Goal: Communication & Community: Ask a question

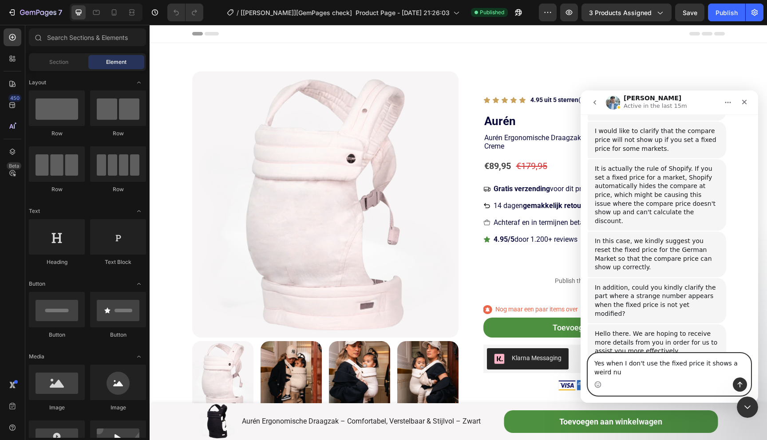
scroll to position [589, 0]
type textarea "Yes when I don't use the fixed price it shows a weird number"
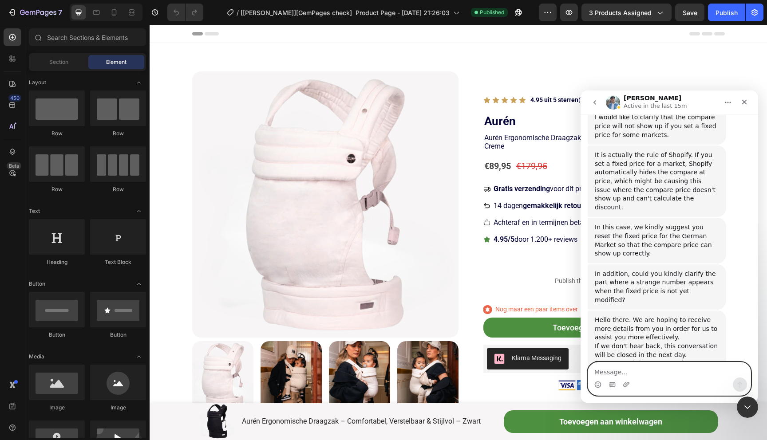
scroll to position [615, 0]
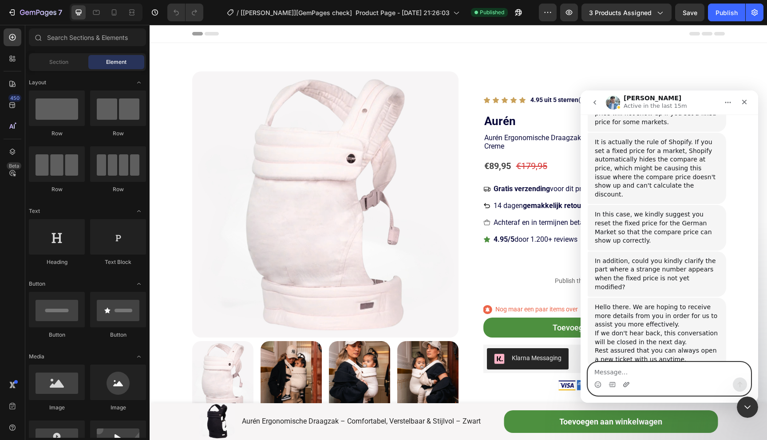
click at [623, 384] on icon "Upload attachment" at bounding box center [626, 384] width 6 height 5
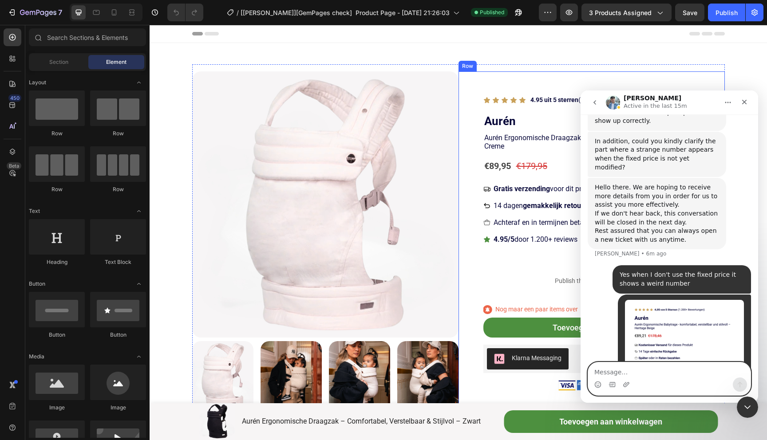
scroll to position [741, 0]
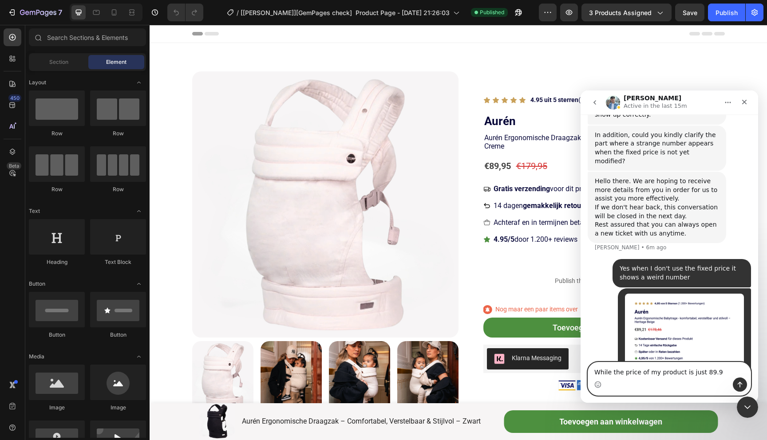
type textarea "While the price of my product is just 89.95"
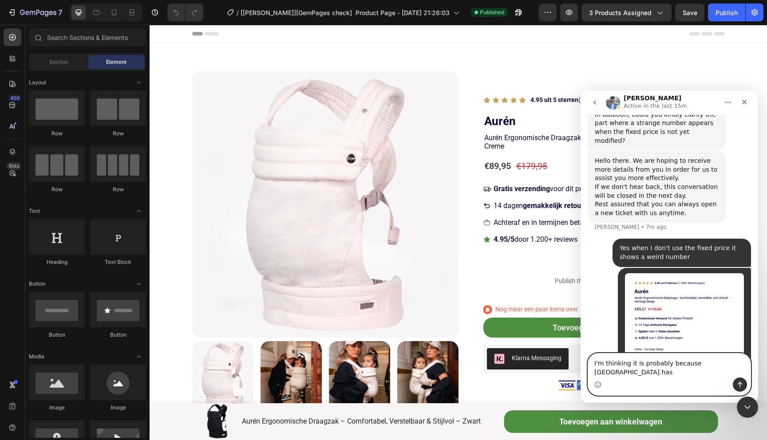
drag, startPoint x: 734, startPoint y: 372, endPoint x: 578, endPoint y: 375, distance: 155.8
click html "Liam Active in the last 15m We're on GMT + 7 timezone and may get back to you s…"
type textarea "Maybe it has something to"
drag, startPoint x: 675, startPoint y: 369, endPoint x: 593, endPoint y: 367, distance: 81.7
click at [593, 367] on textarea "Maybe it has something to" at bounding box center [669, 369] width 162 height 15
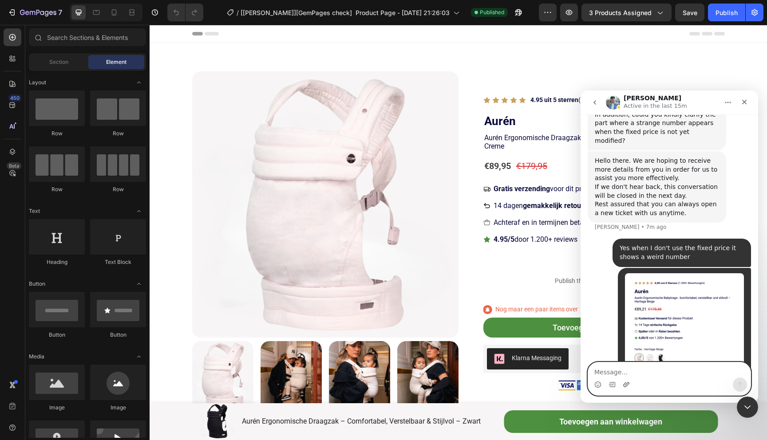
click at [626, 385] on icon "Upload attachment" at bounding box center [625, 384] width 7 height 7
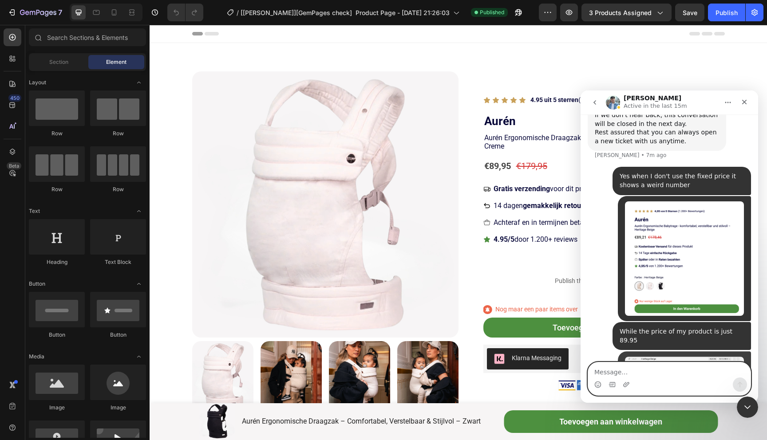
scroll to position [837, 0]
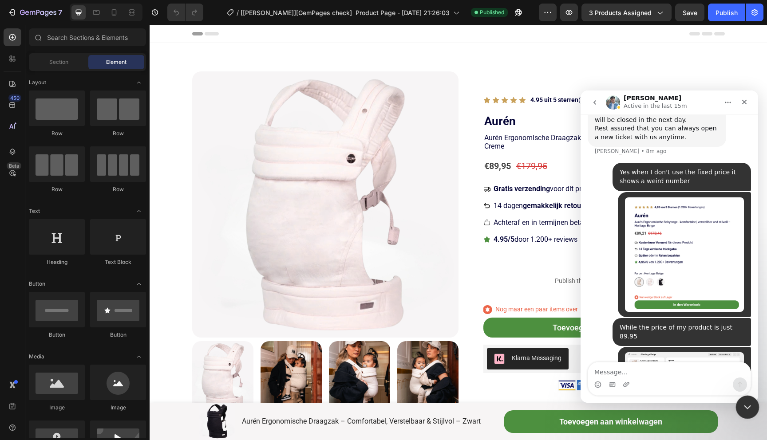
click at [747, 404] on icon "Close Intercom Messenger" at bounding box center [745, 406] width 11 height 11
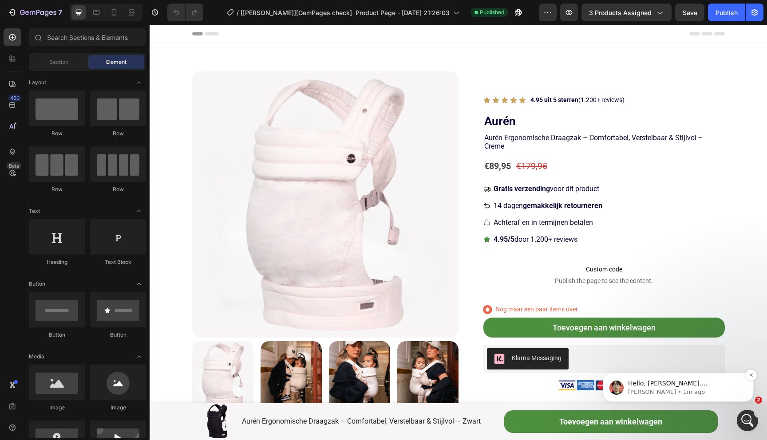
click at [677, 388] on p "[PERSON_NAME] • 1m ago" at bounding box center [685, 392] width 114 height 8
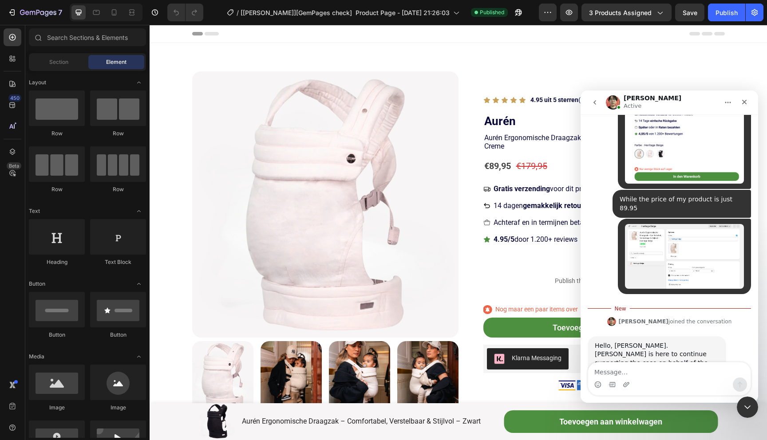
scroll to position [959, 0]
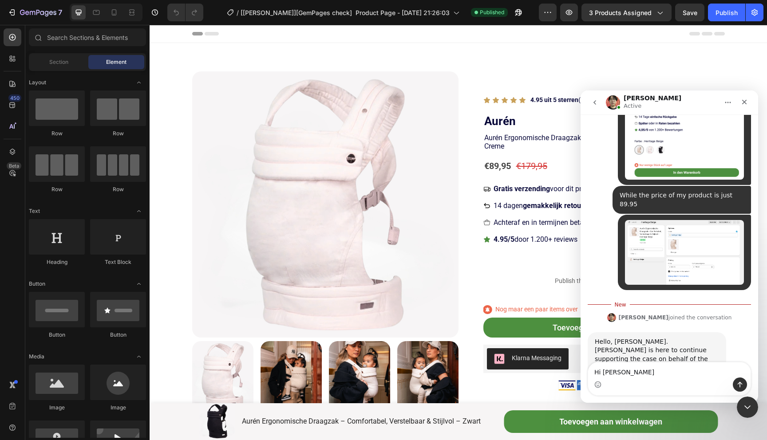
type textarea "Hi [PERSON_NAME]"
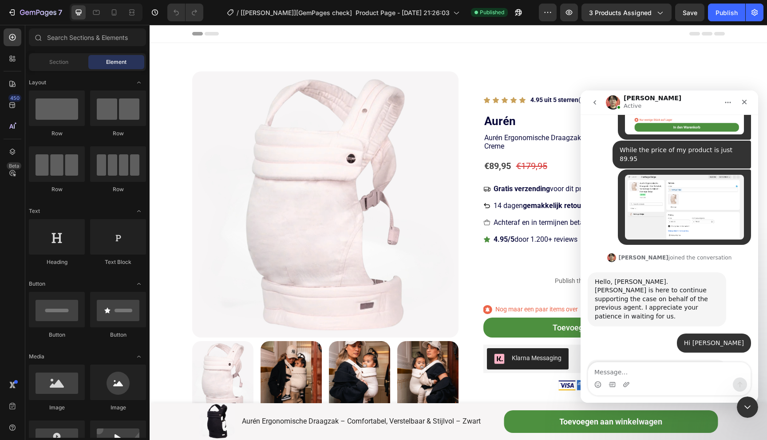
scroll to position [1007, 0]
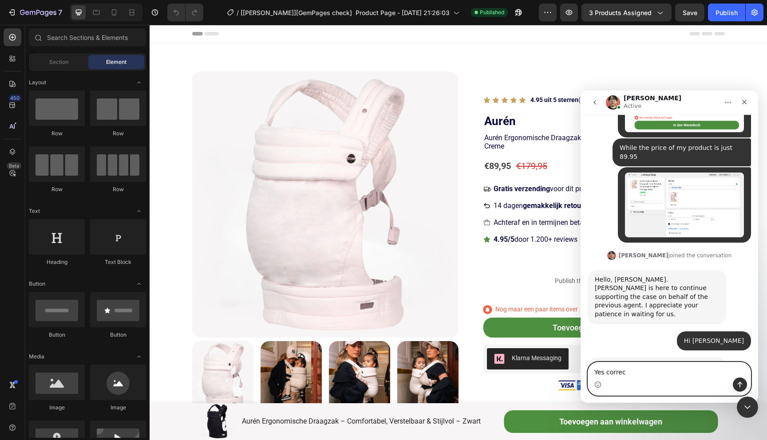
type textarea "Yes correct"
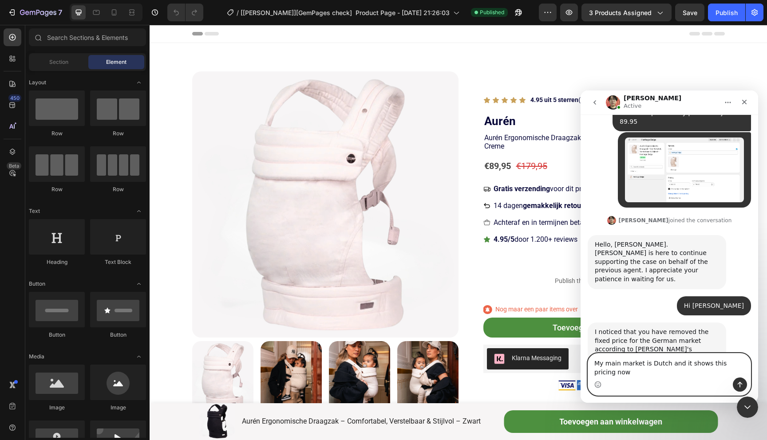
scroll to position [1042, 0]
type textarea "My main market is Dutch and it shows this pricing now on my German market"
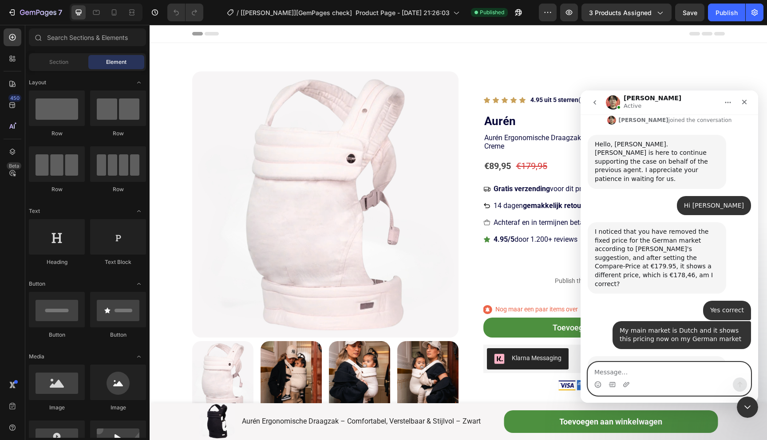
scroll to position [1171, 0]
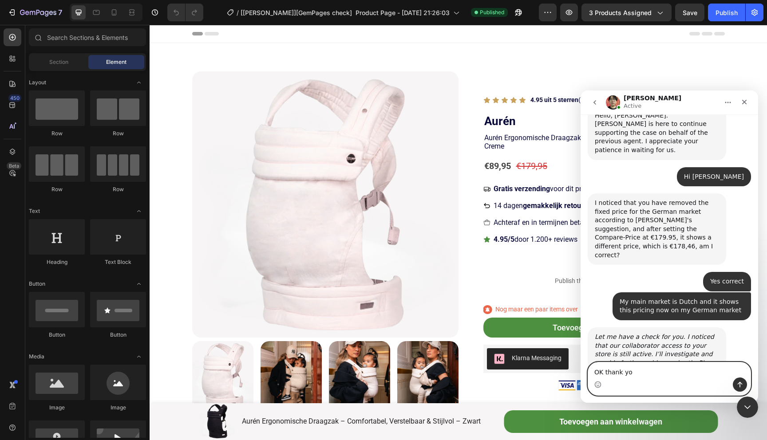
type textarea "OK thank you"
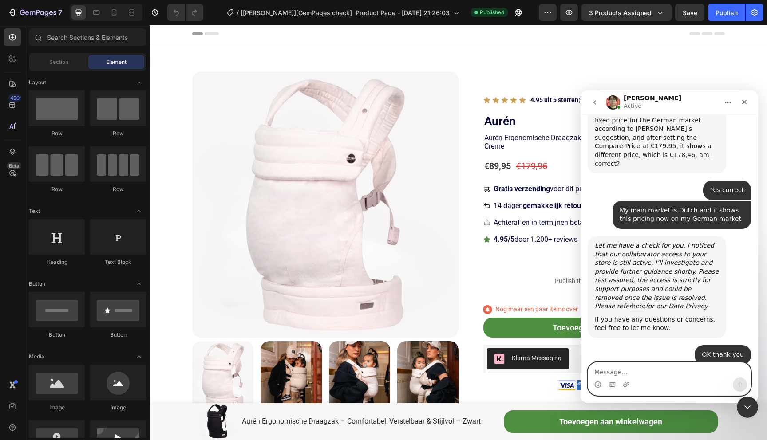
scroll to position [1263, 0]
click at [597, 374] on textarea "evrything ok?" at bounding box center [669, 369] width 162 height 15
type textarea "Everything ok?"
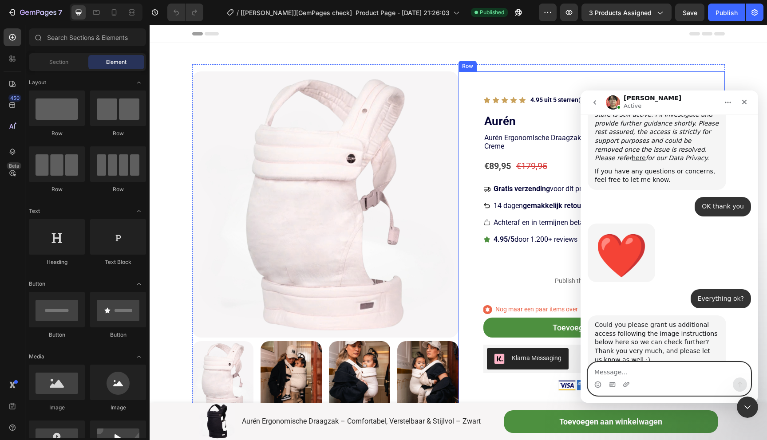
scroll to position [1414, 0]
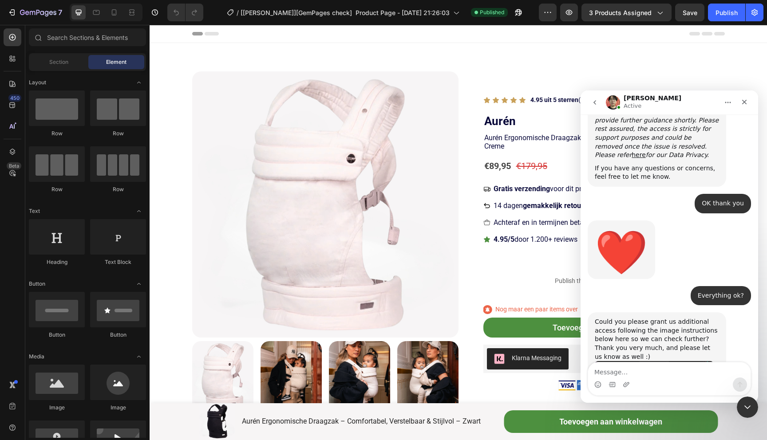
click at [653, 361] on img "Ethan says…" at bounding box center [654, 392] width 119 height 63
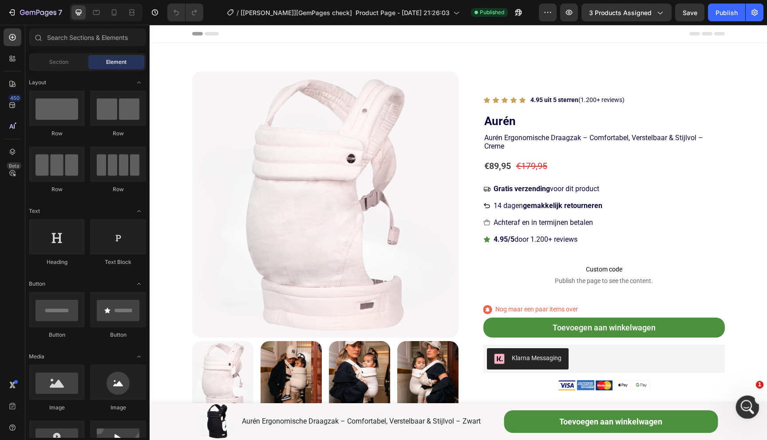
click at [741, 404] on icon "Open Intercom Messenger" at bounding box center [746, 406] width 15 height 15
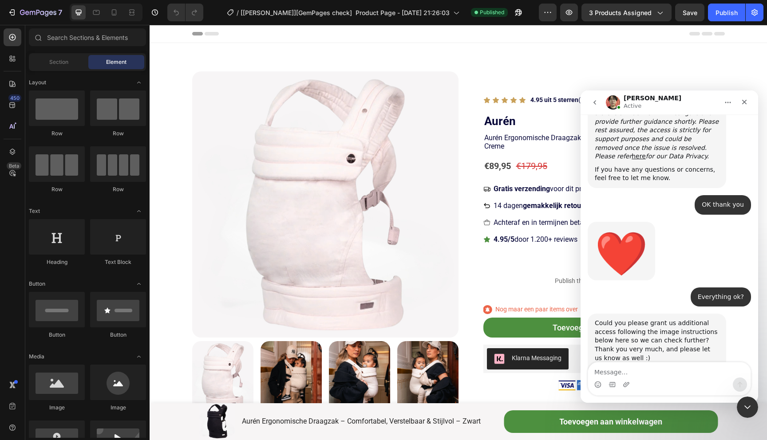
click at [659, 362] on img "Ethan says…" at bounding box center [654, 393] width 119 height 63
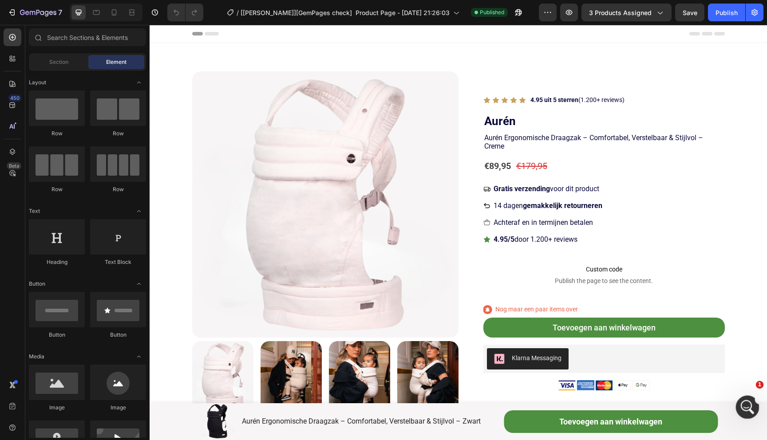
click at [747, 410] on icon "Open Intercom Messenger" at bounding box center [746, 406] width 15 height 15
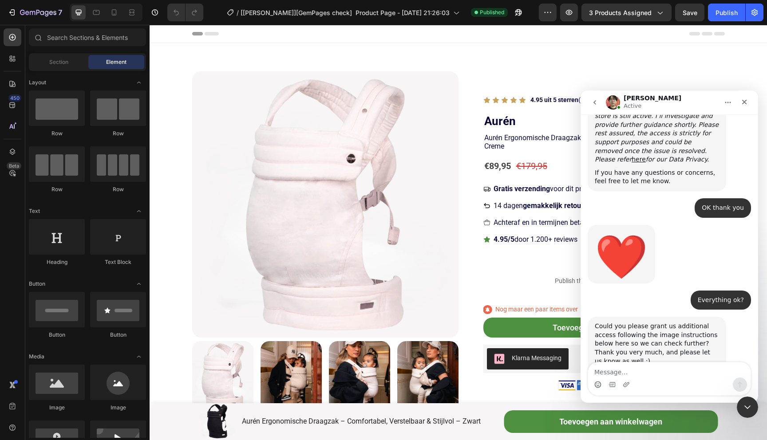
scroll to position [1414, 0]
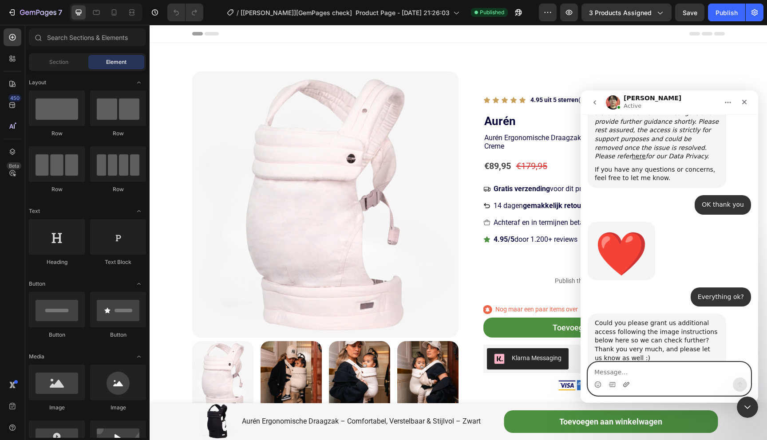
click at [624, 384] on icon "Upload attachment" at bounding box center [626, 384] width 6 height 5
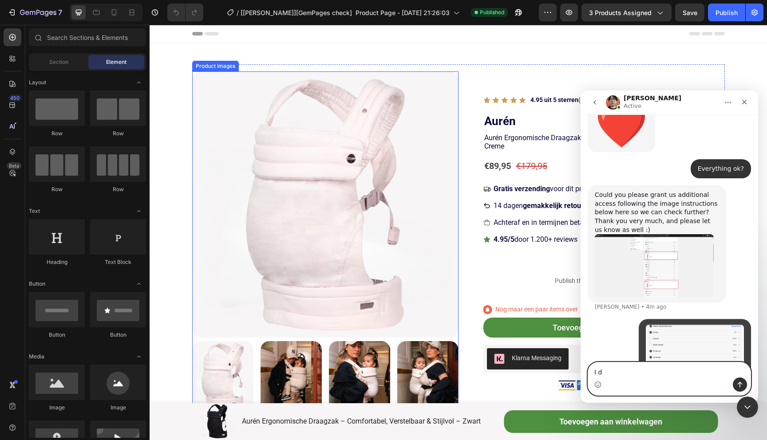
scroll to position [1550, 0]
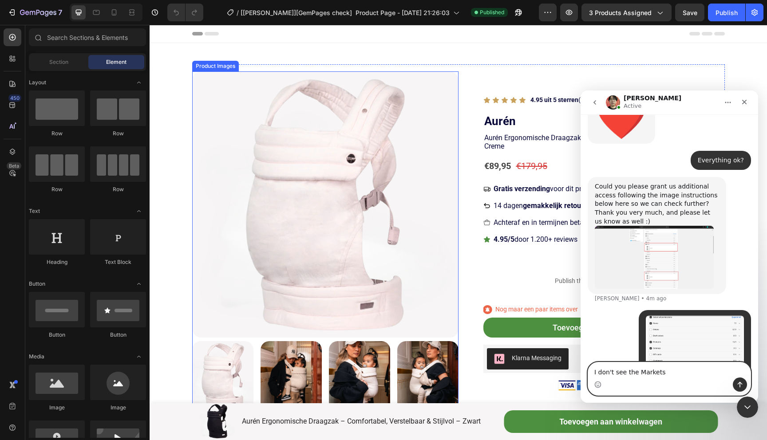
type textarea "I don't see the Markets?"
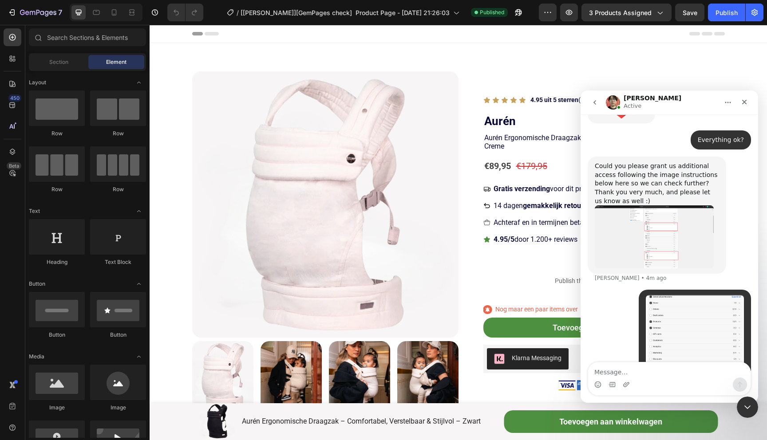
click at [665, 205] on img "Ethan says…" at bounding box center [654, 236] width 119 height 63
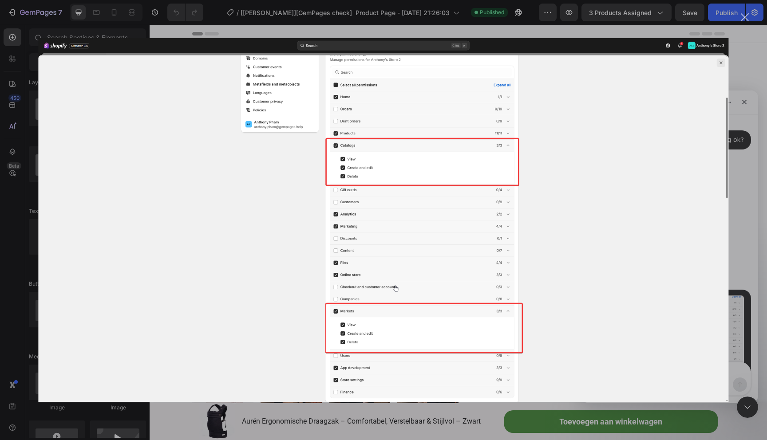
scroll to position [0, 0]
click at [746, 148] on div "Intercom messenger" at bounding box center [383, 220] width 767 height 440
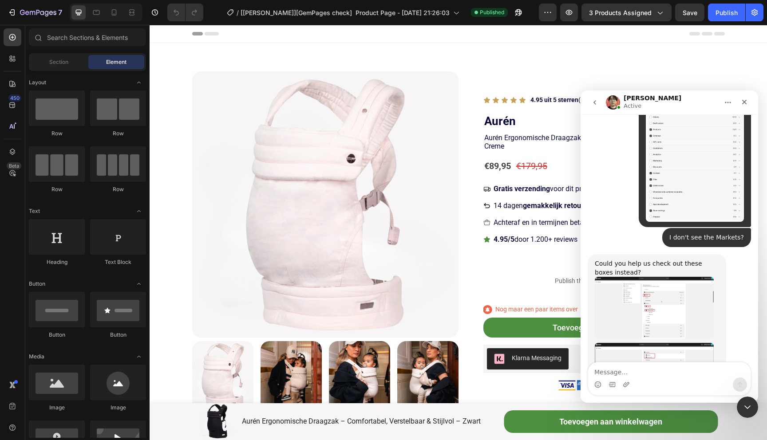
scroll to position [1755, 0]
click at [647, 276] on img "Ethan says…" at bounding box center [654, 306] width 119 height 61
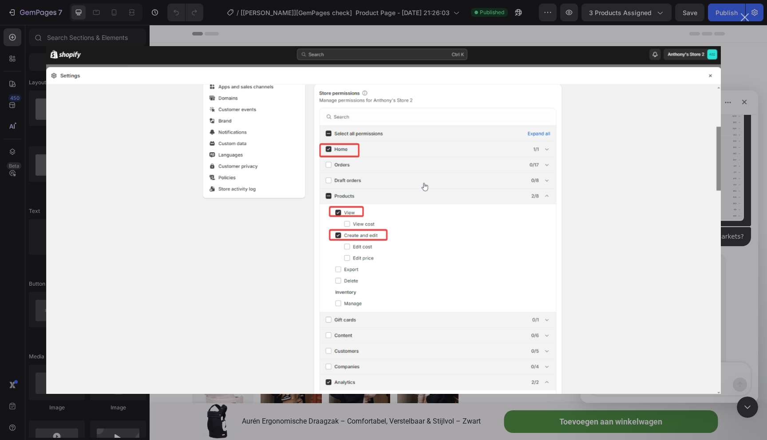
scroll to position [0, 0]
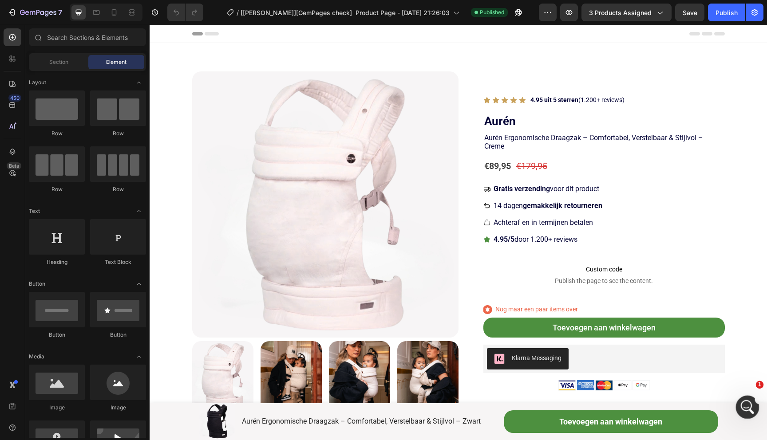
click at [744, 409] on icon "Open Intercom Messenger" at bounding box center [746, 406] width 15 height 15
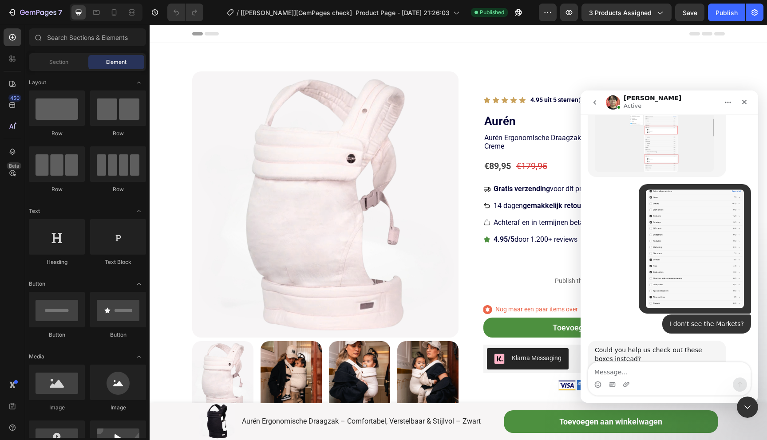
scroll to position [1755, 0]
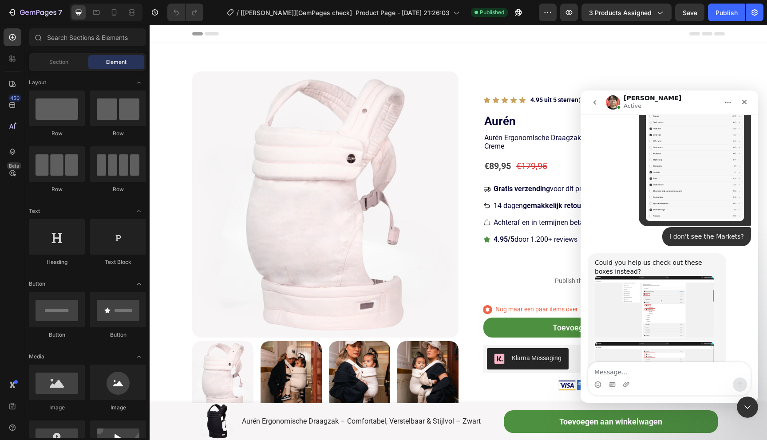
click at [654, 342] on img "Ethan says…" at bounding box center [654, 372] width 119 height 61
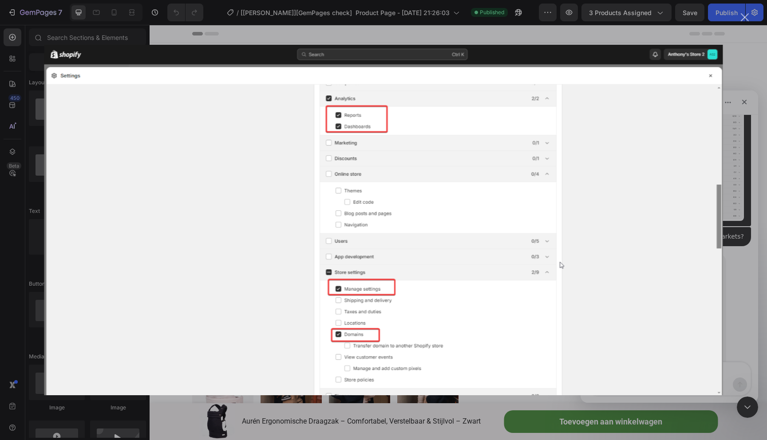
click at [563, 215] on img "Close" at bounding box center [383, 220] width 678 height 350
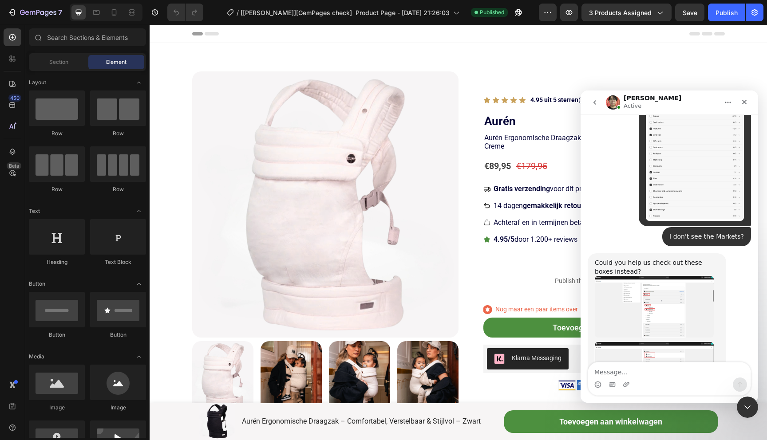
click at [646, 276] on img "Ethan says…" at bounding box center [654, 306] width 119 height 61
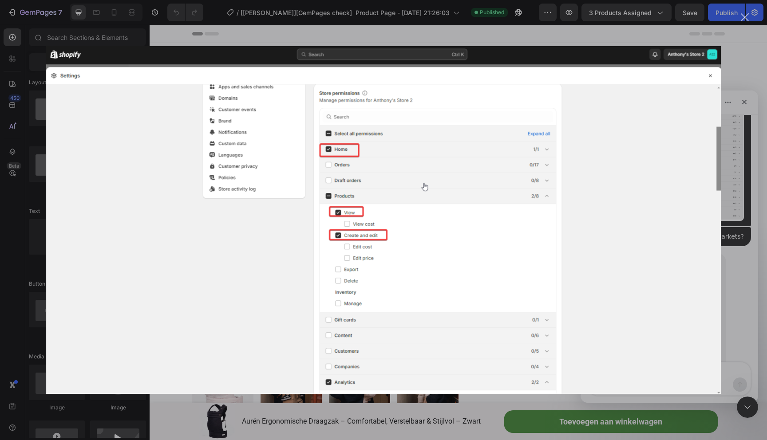
click at [733, 69] on div "Intercom messenger" at bounding box center [383, 220] width 767 height 440
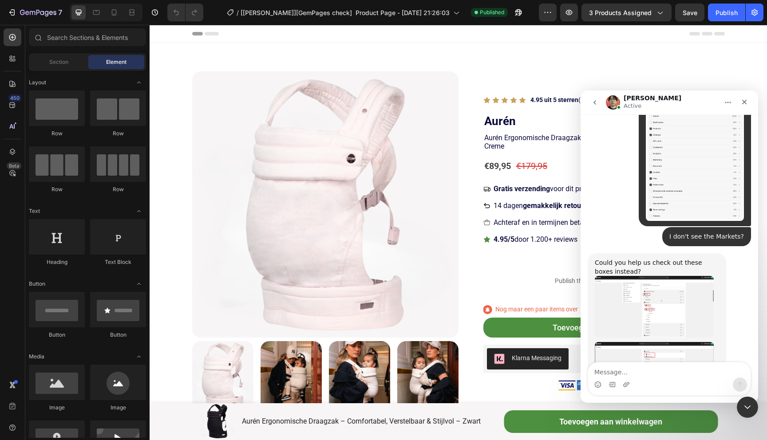
click at [669, 342] on img "Ethan says…" at bounding box center [654, 372] width 119 height 61
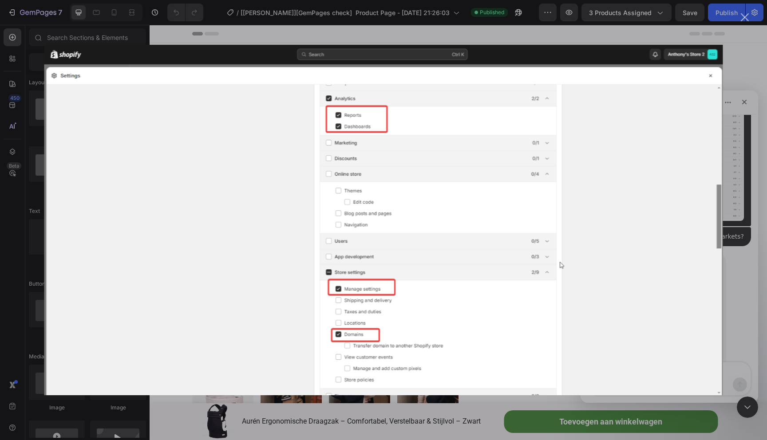
click at [732, 62] on div "Intercom messenger" at bounding box center [383, 220] width 767 height 440
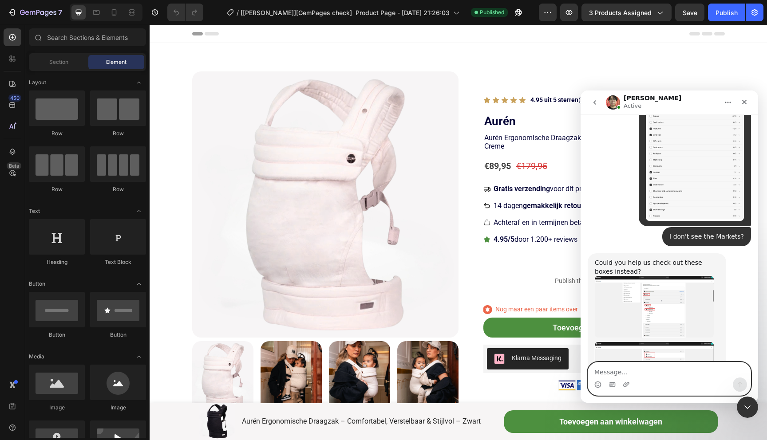
click at [617, 371] on textarea "Message…" at bounding box center [669, 369] width 162 height 15
type textarea "I switched those off but not all were on"
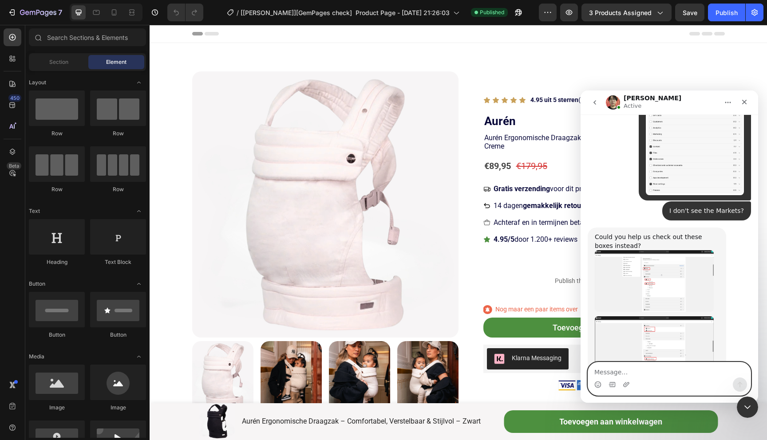
scroll to position [1781, 0]
type textarea "Maybe better to create new permissions?"
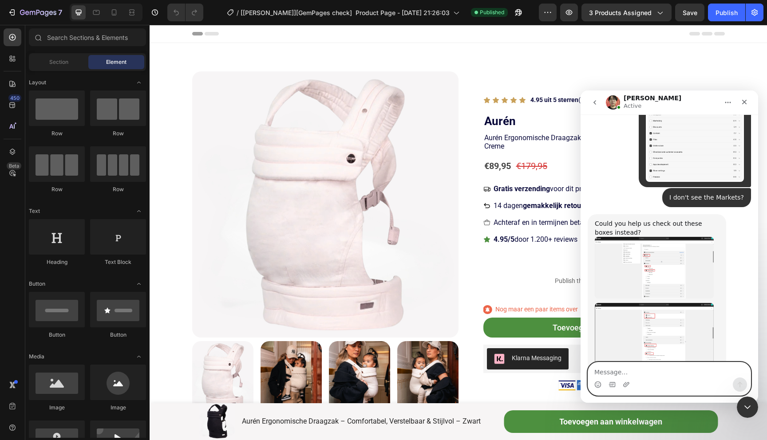
scroll to position [1801, 0]
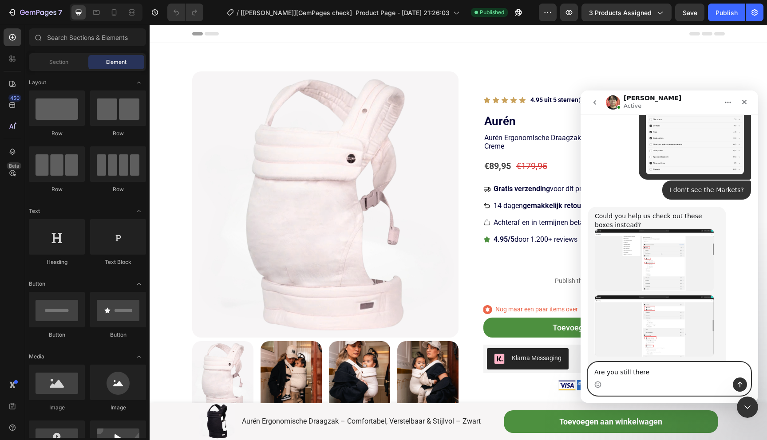
type textarea "Are you still there?"
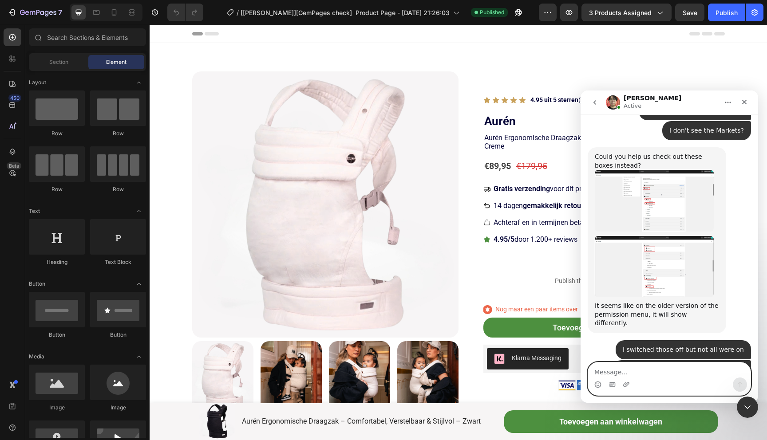
scroll to position [1865, 0]
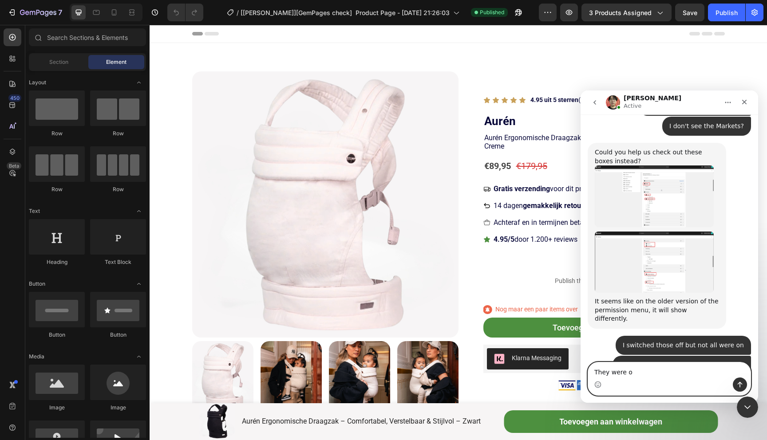
type textarea "They were on"
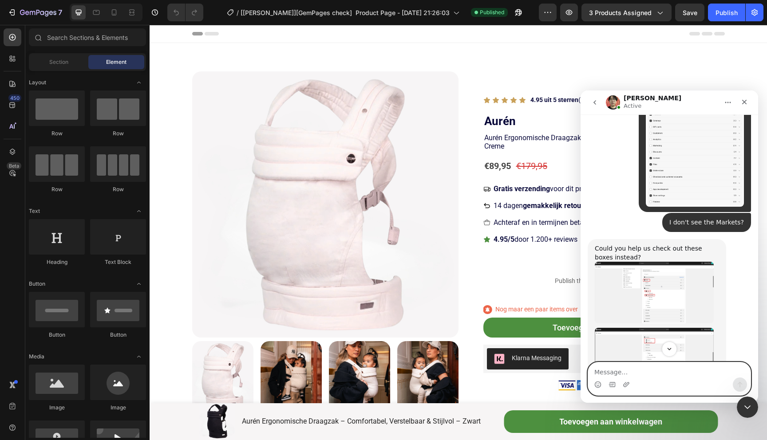
scroll to position [1771, 0]
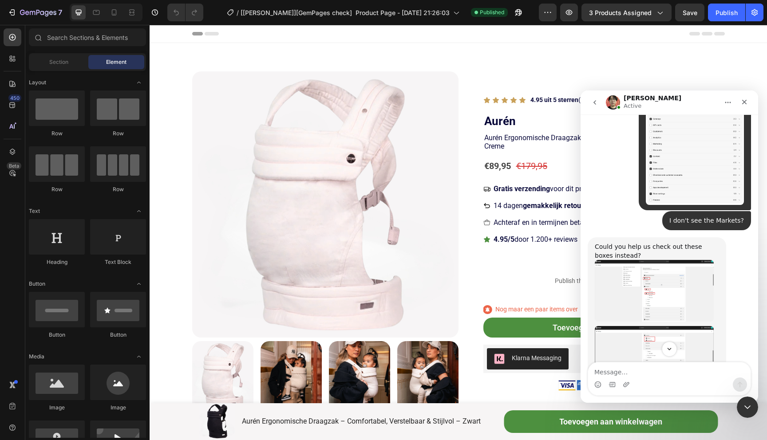
click at [647, 260] on img "Ethan says…" at bounding box center [654, 290] width 119 height 61
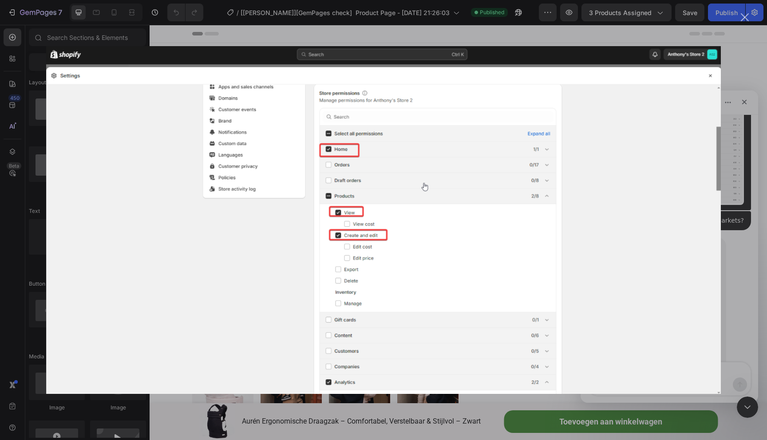
scroll to position [0, 0]
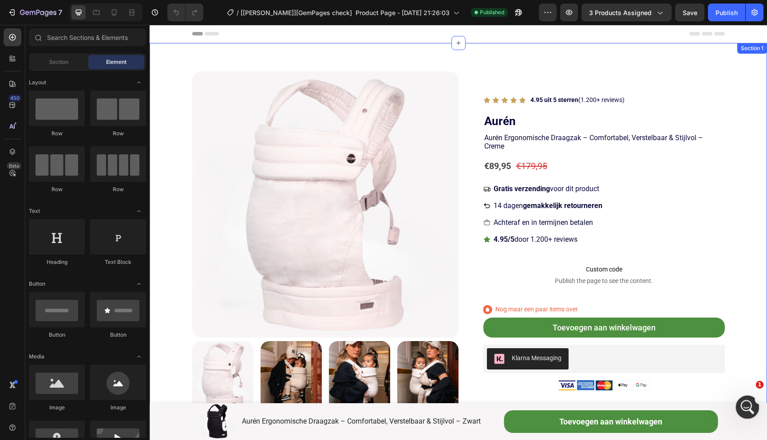
click at [743, 403] on icon "Open Intercom Messenger" at bounding box center [746, 406] width 15 height 15
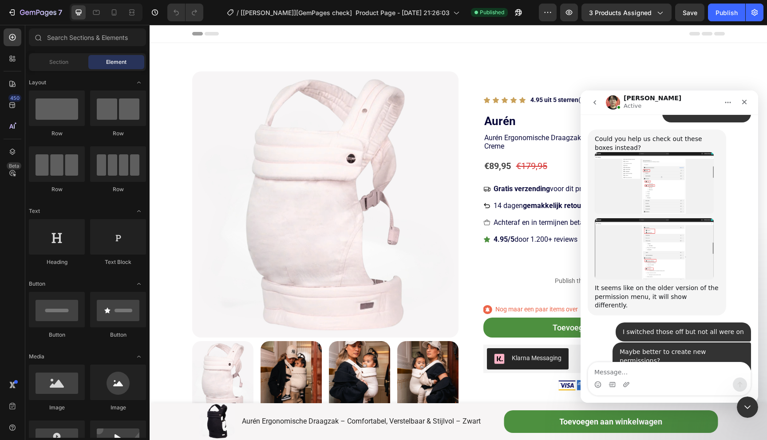
scroll to position [1892, 0]
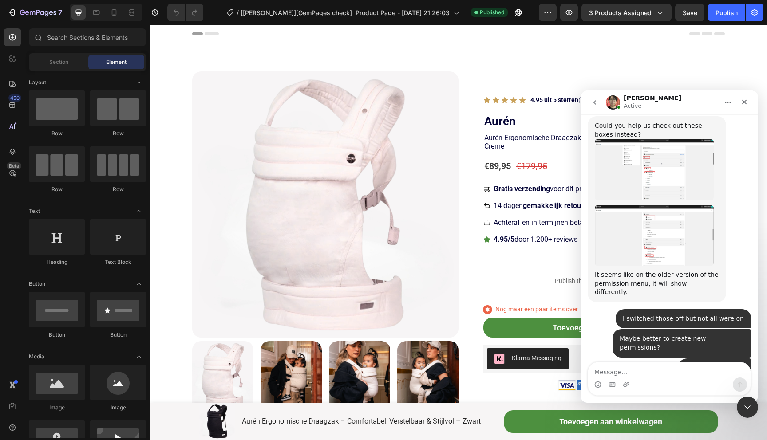
click at [646, 205] on img "Ethan says…" at bounding box center [654, 235] width 119 height 61
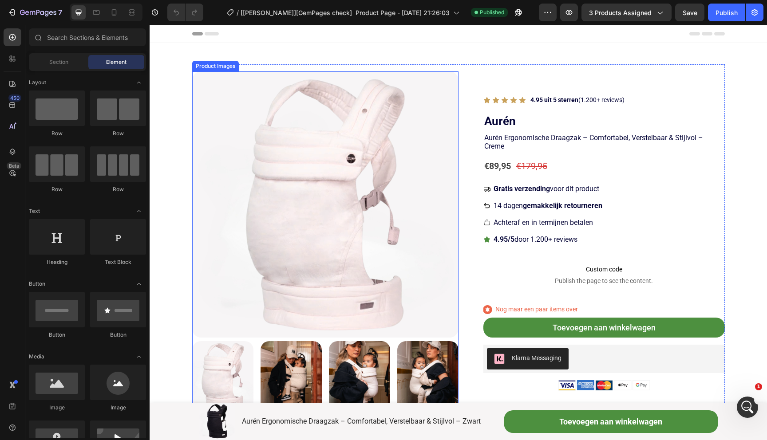
scroll to position [1895, 0]
click at [744, 401] on icon "Open Intercom Messenger" at bounding box center [746, 406] width 15 height 15
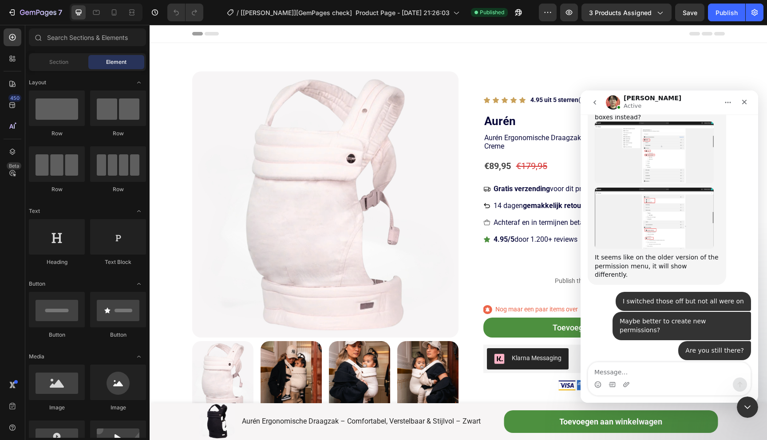
scroll to position [1926, 0]
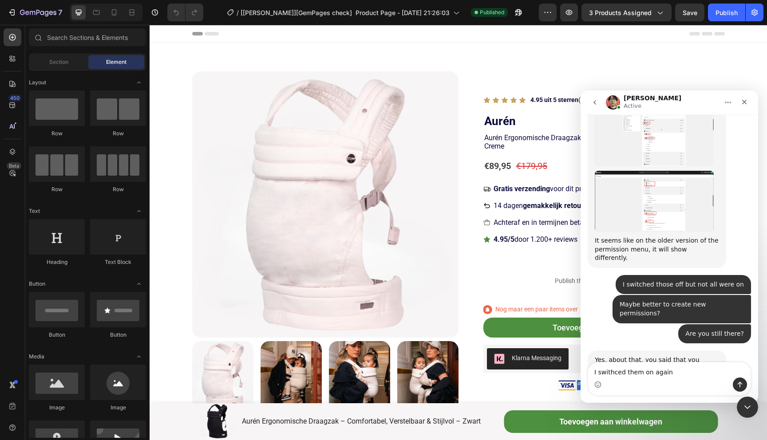
click at [610, 373] on textarea "I swithced them on again" at bounding box center [669, 369] width 162 height 15
type textarea "I swittched them on again"
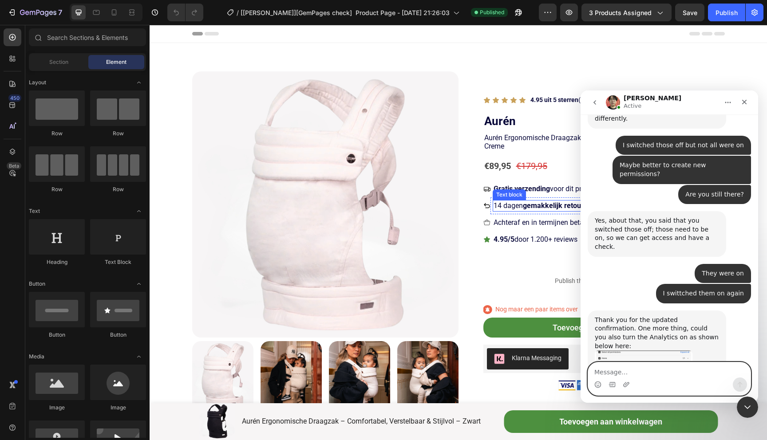
scroll to position [2075, 0]
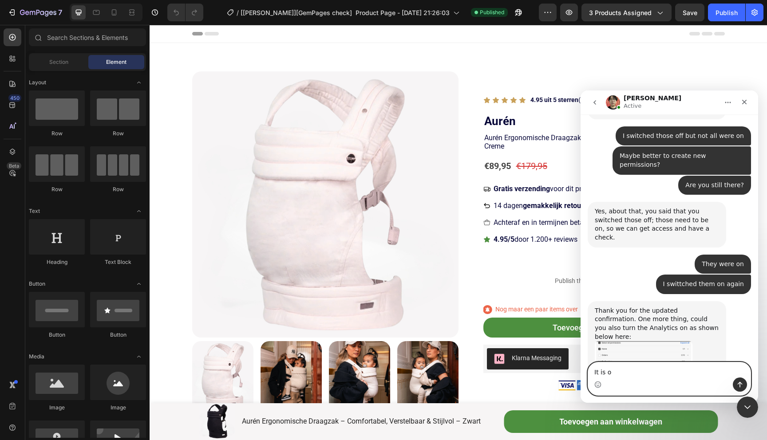
type textarea "It is on"
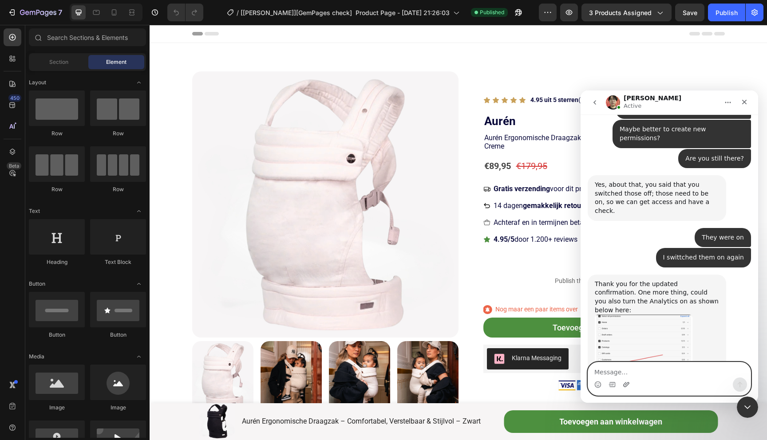
click at [623, 385] on icon "Upload attachment" at bounding box center [626, 384] width 6 height 5
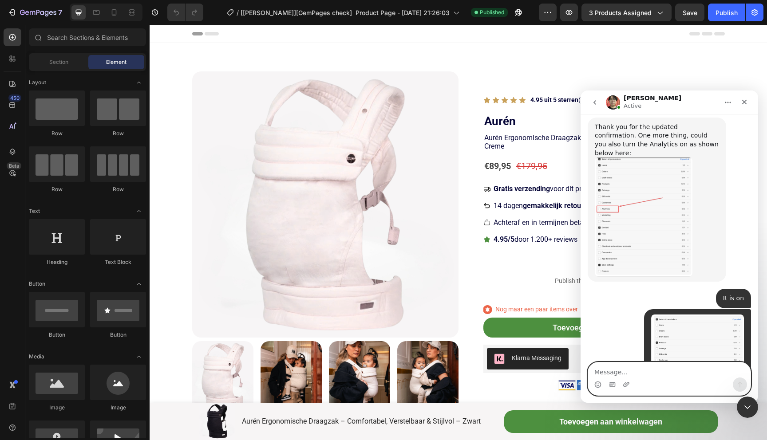
scroll to position [2258, 0]
click at [613, 370] on textarea "Message…" at bounding box center [669, 369] width 162 height 15
type textarea "A"
type textarea "Are you able to see anything now"
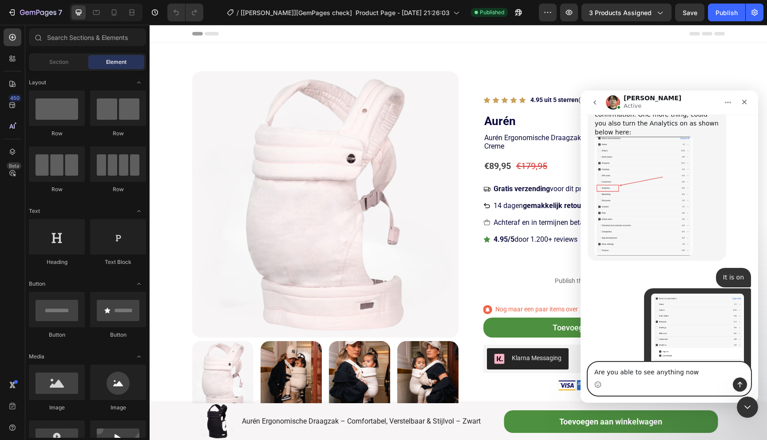
scroll to position [2292, 0]
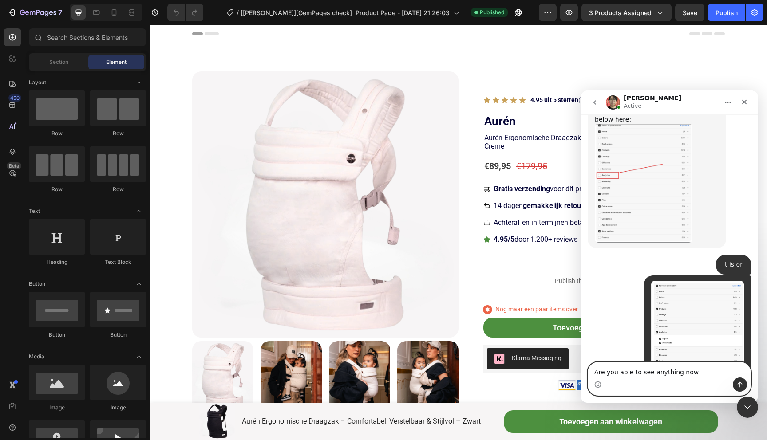
drag, startPoint x: 695, startPoint y: 370, endPoint x: 596, endPoint y: 361, distance: 99.9
click at [596, 361] on div "We're on GMT + 7 timezone and may get back to you shortly! Normally we can reso…" at bounding box center [668, 258] width 177 height 288
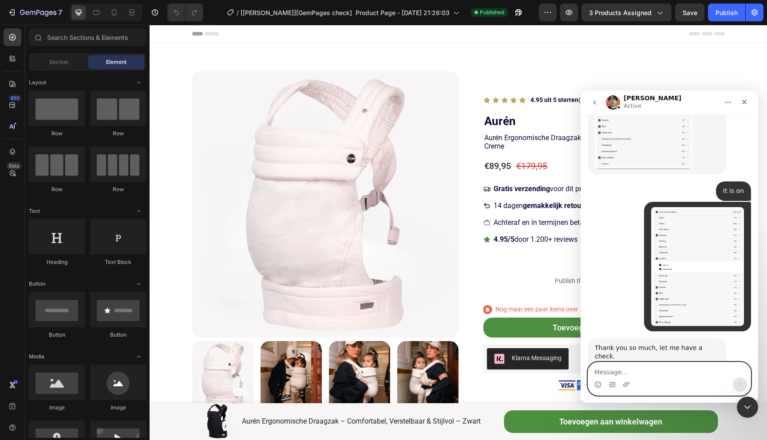
scroll to position [2378, 0]
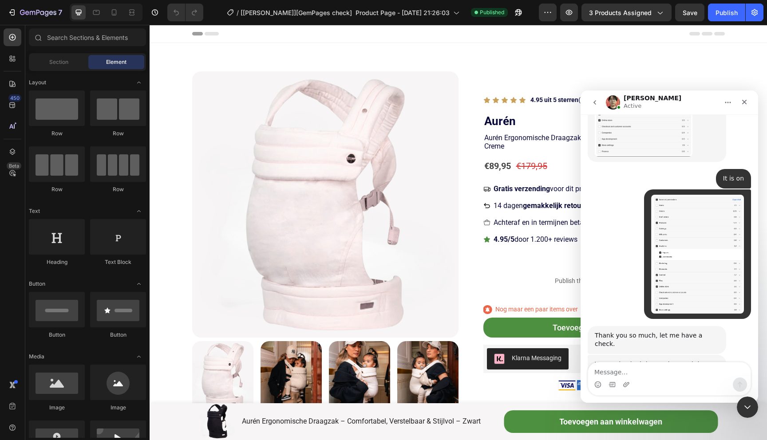
click at [652, 412] on img "Ethan says…" at bounding box center [654, 444] width 119 height 65
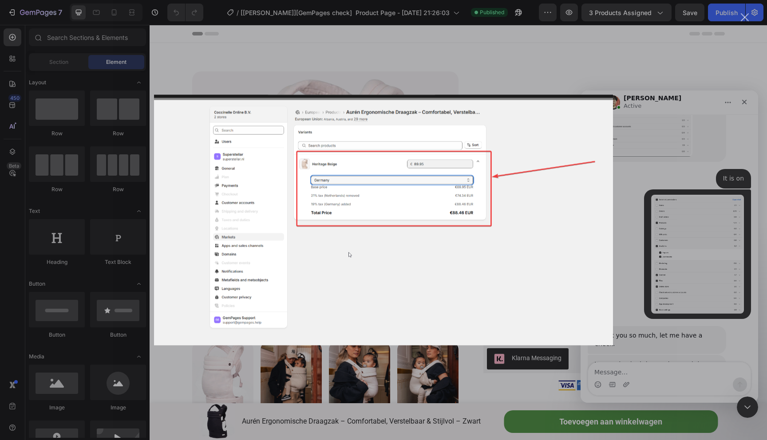
scroll to position [0, 0]
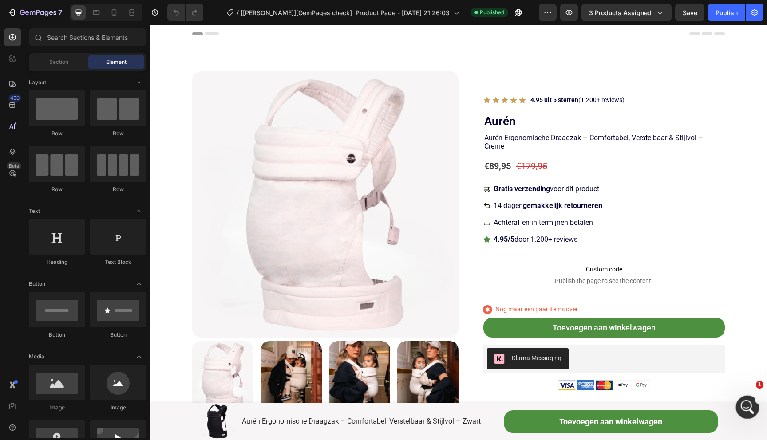
click at [747, 410] on icon "Open Intercom Messenger" at bounding box center [746, 406] width 15 height 15
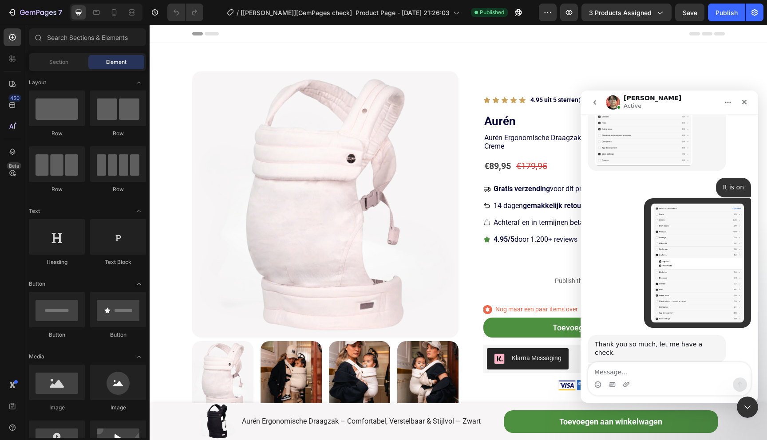
scroll to position [2378, 0]
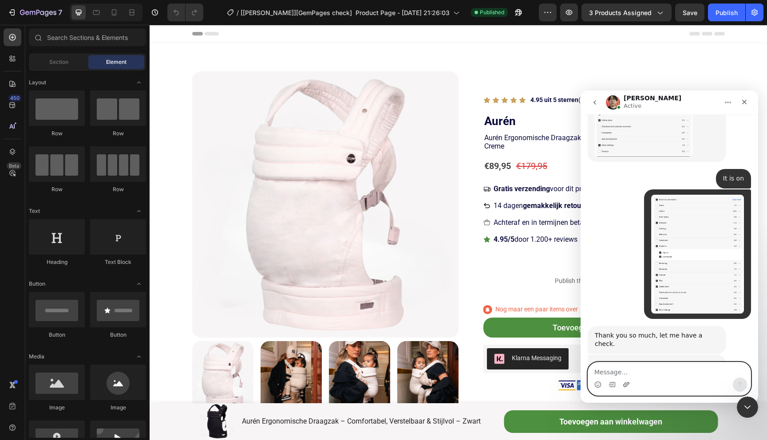
click at [624, 385] on icon "Upload attachment" at bounding box center [625, 384] width 7 height 7
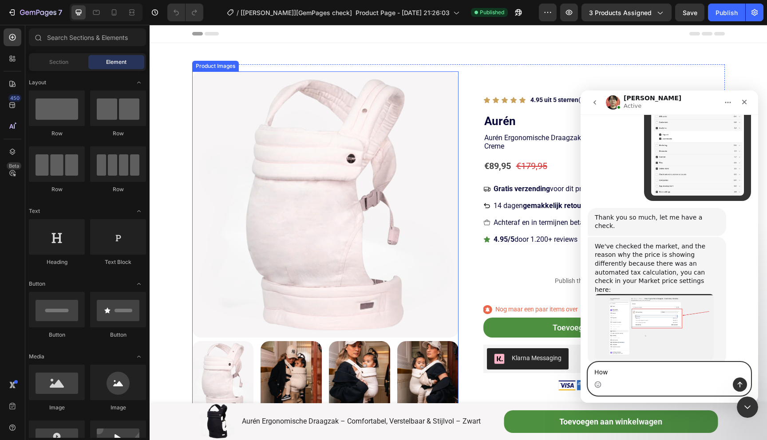
scroll to position [2505, 0]
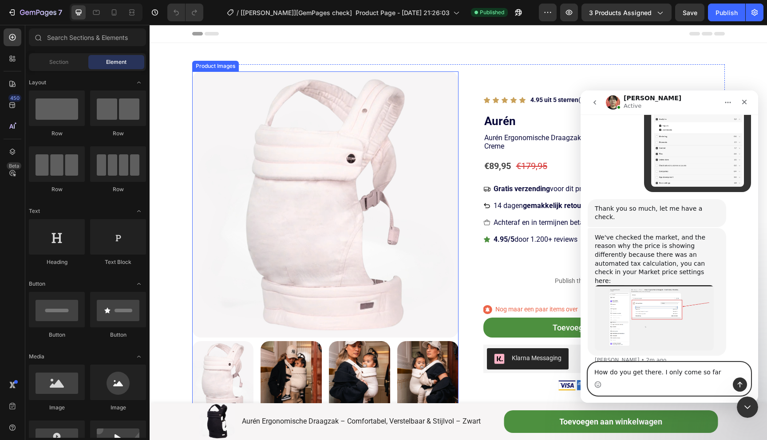
type textarea "How do you get there. I only come so far?"
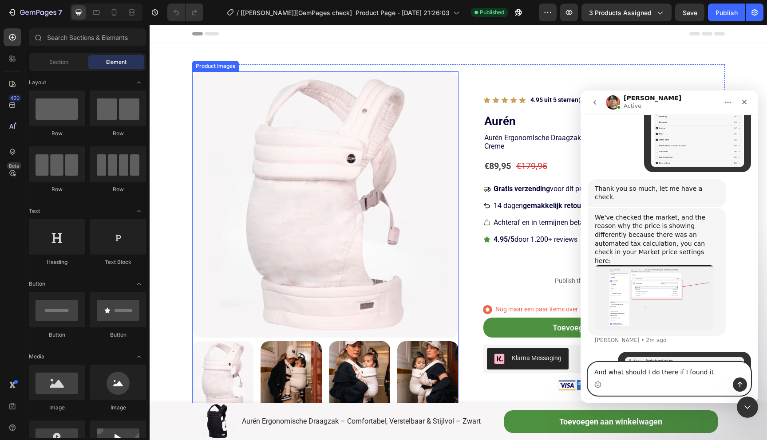
type textarea "And what should I do there if I found it?"
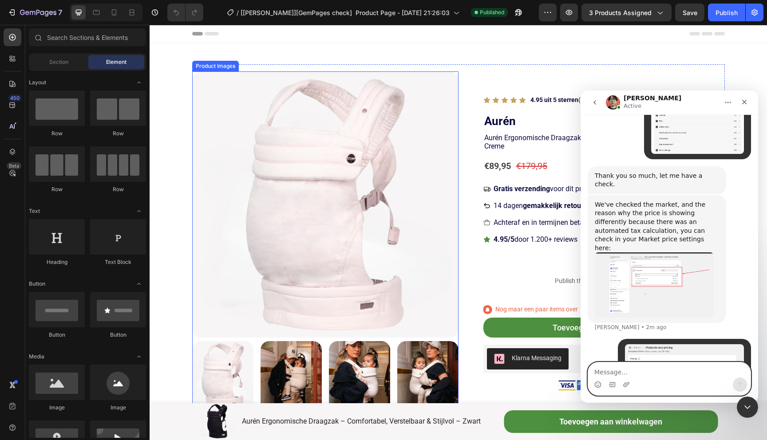
scroll to position [2545, 0]
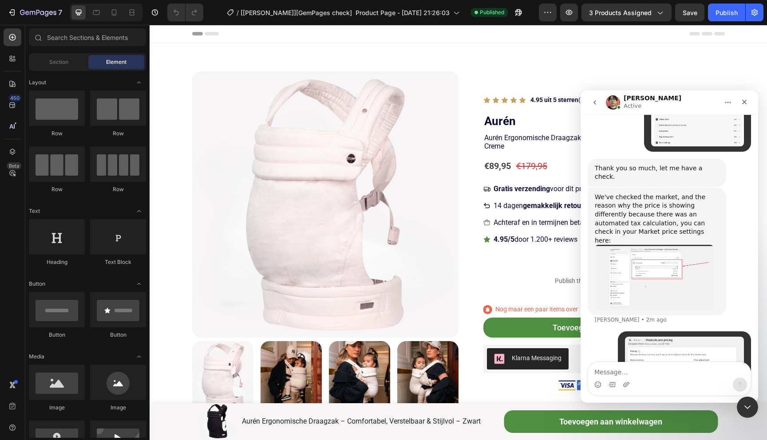
click at [646, 245] on img "Ethan says…" at bounding box center [654, 277] width 119 height 65
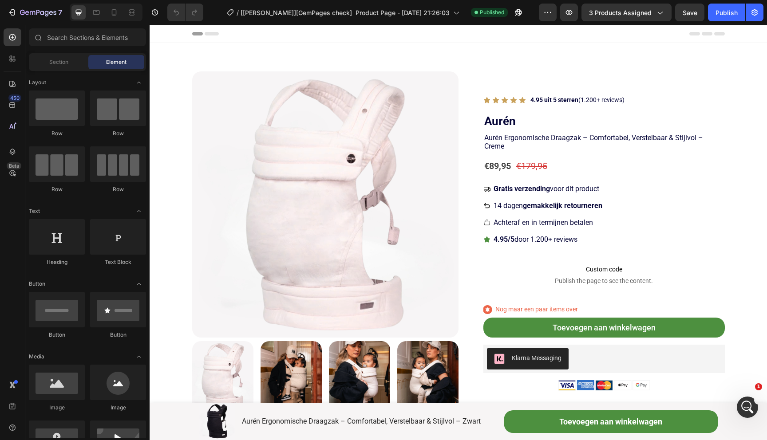
scroll to position [2537, 0]
click at [745, 403] on icon "Open Intercom Messenger" at bounding box center [746, 406] width 15 height 15
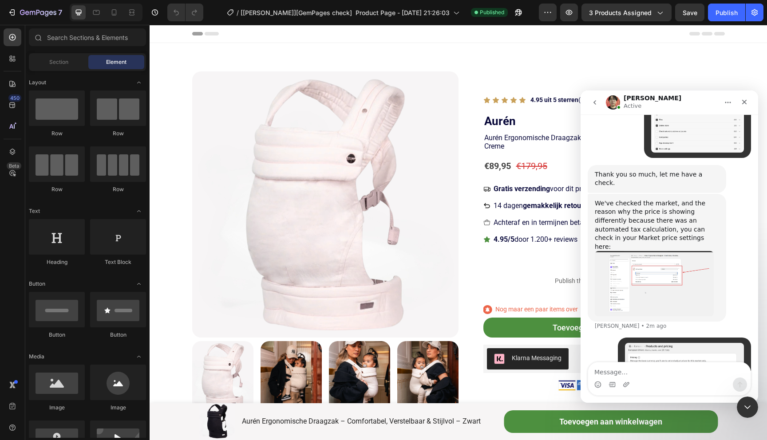
scroll to position [2545, 0]
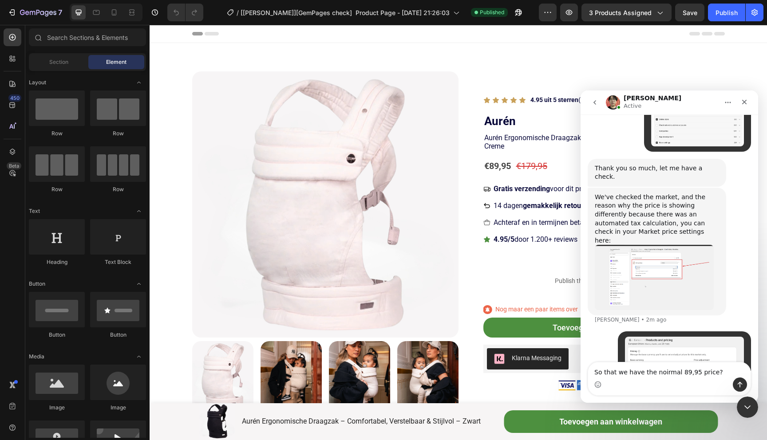
click at [659, 371] on textarea "So that we have the noirmal 89,95 price?" at bounding box center [669, 369] width 162 height 15
type textarea "So that we have the normal 89,95 price?"
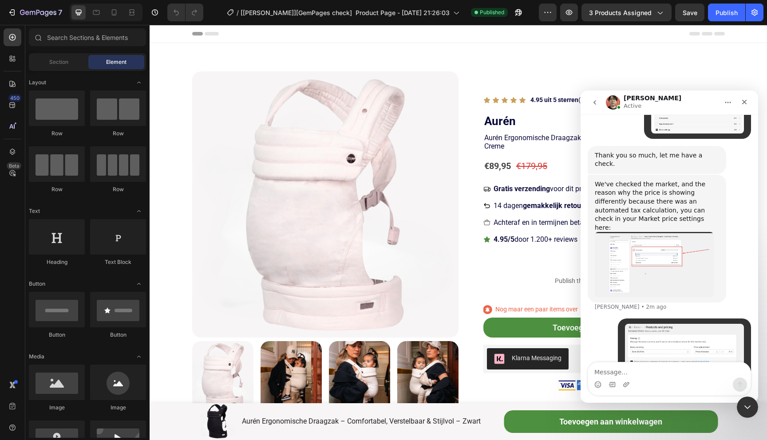
scroll to position [2565, 0]
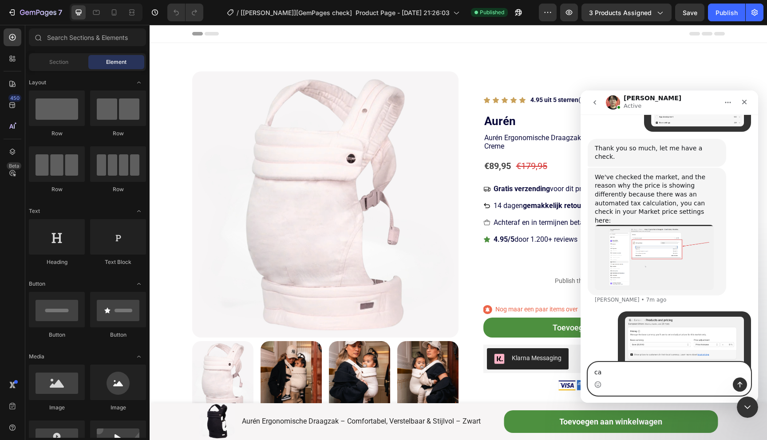
type textarea "c"
type textarea "I only have 10 minutes and really hoep we can solve this"
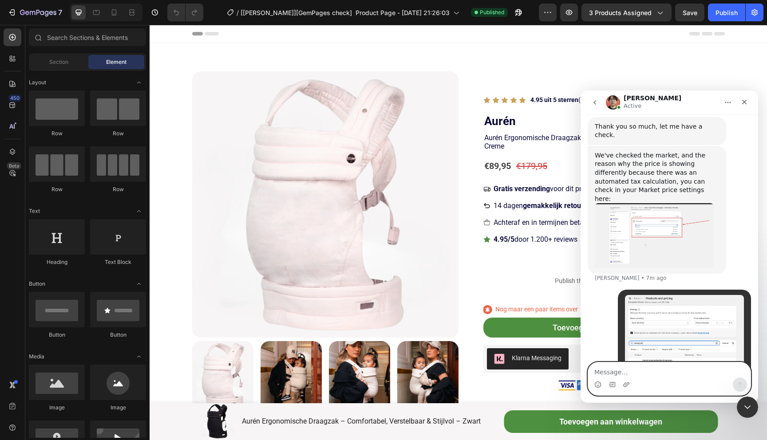
scroll to position [2595, 0]
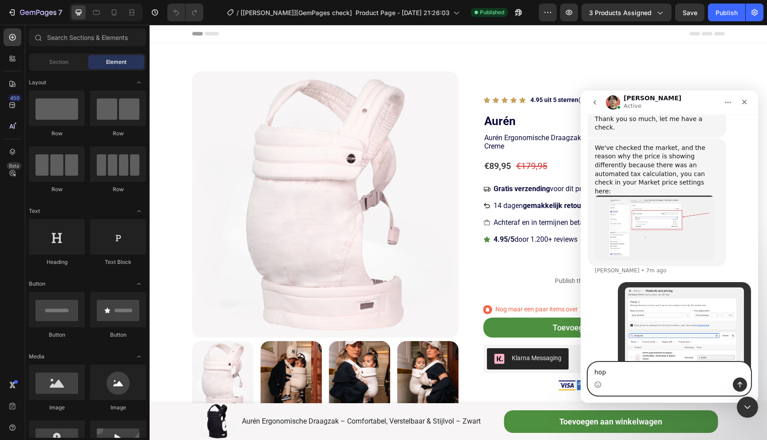
type textarea "hope"
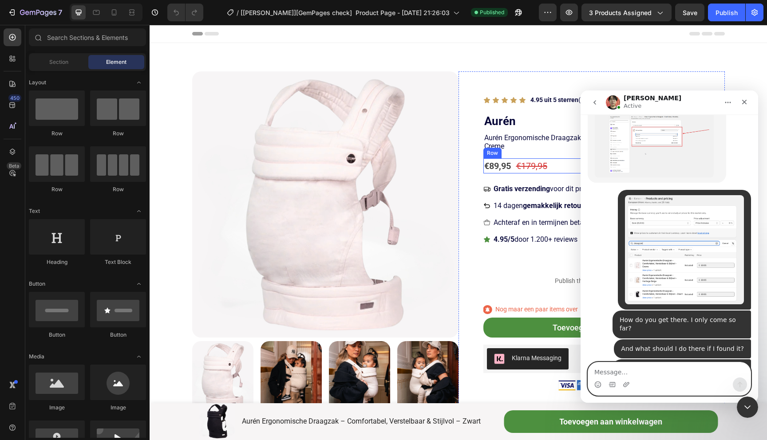
scroll to position [2680, 0]
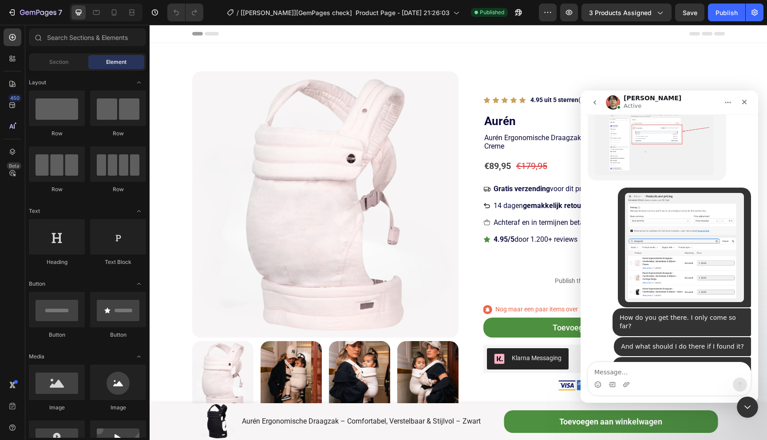
click at [608, 373] on textarea "Message…" at bounding box center [669, 369] width 162 height 15
type textarea "OK thanks and how can I set it to show 89.95?"
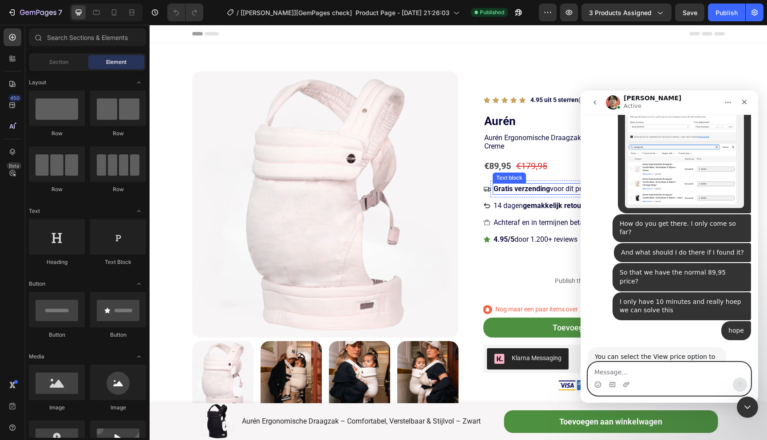
scroll to position [2803, 0]
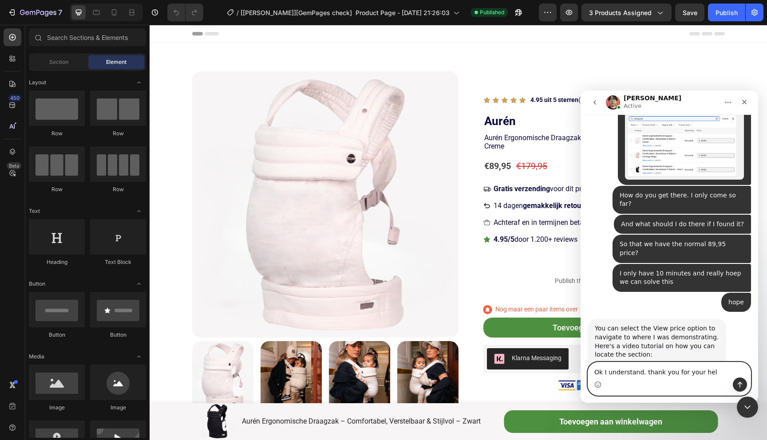
type textarea "Ok I understand. thank you for your helo"
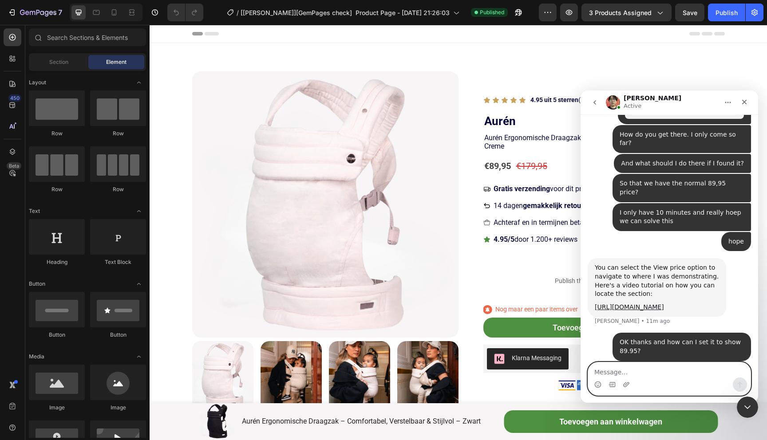
scroll to position [2864, 0]
type textarea "No thank you"
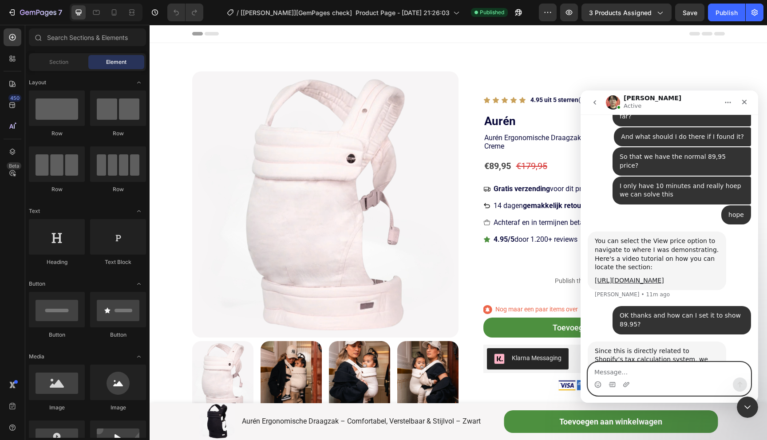
scroll to position [2891, 0]
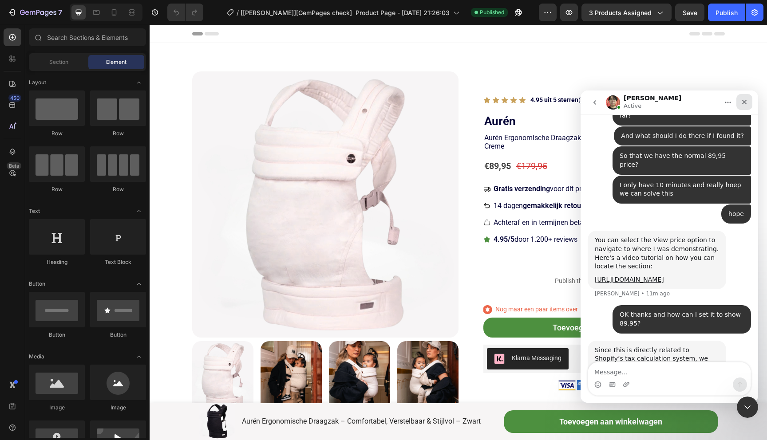
click at [743, 101] on icon "Close" at bounding box center [744, 102] width 5 height 5
